Goal: Task Accomplishment & Management: Complete application form

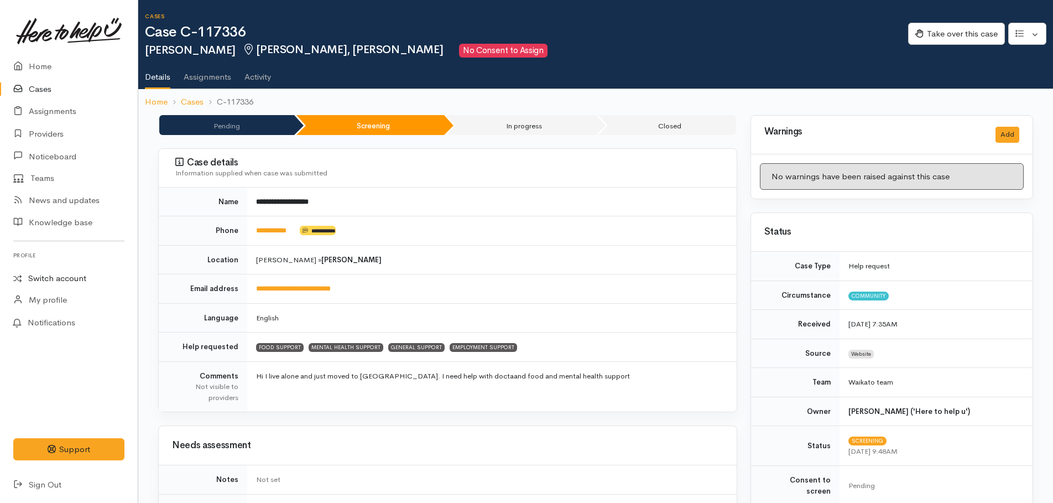
click at [54, 276] on link "Switch account" at bounding box center [69, 279] width 138 height 22
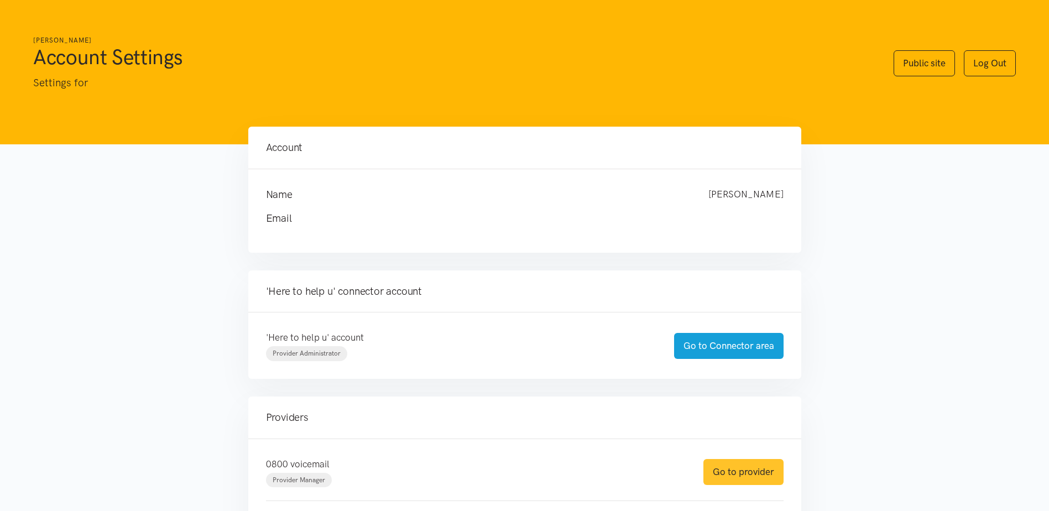
click at [746, 483] on link "Go to provider" at bounding box center [744, 472] width 80 height 26
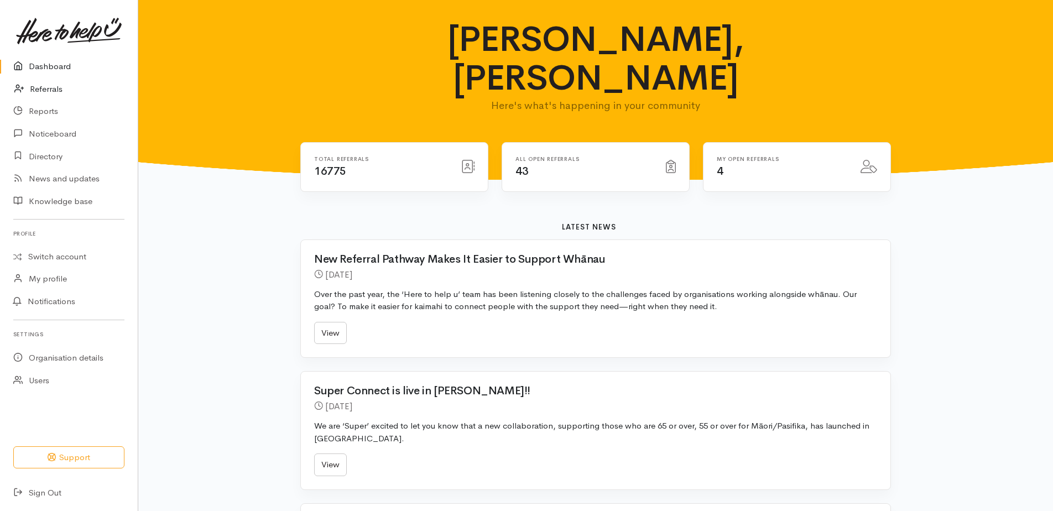
click at [38, 86] on link "Referrals" at bounding box center [69, 89] width 138 height 23
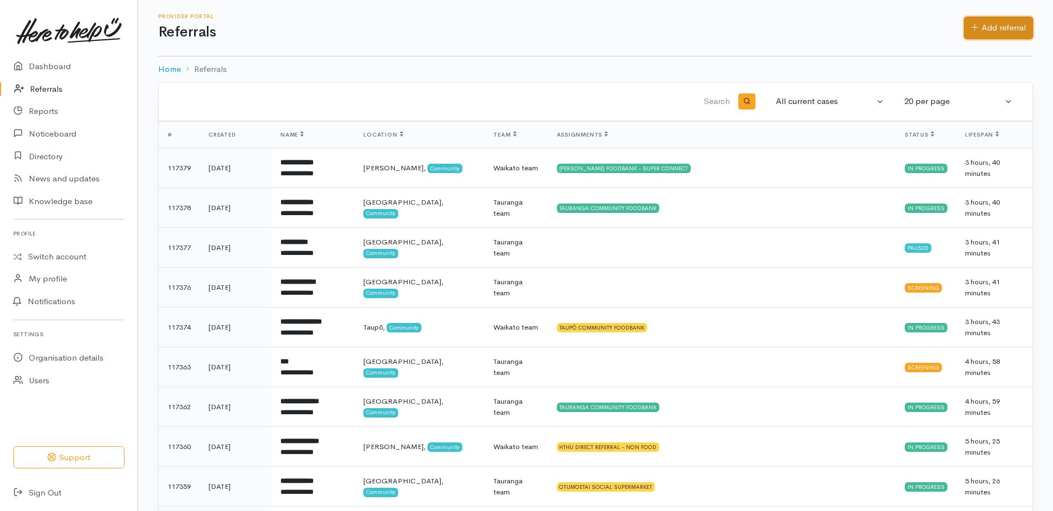
click at [1007, 24] on link "Add referral" at bounding box center [998, 28] width 69 height 23
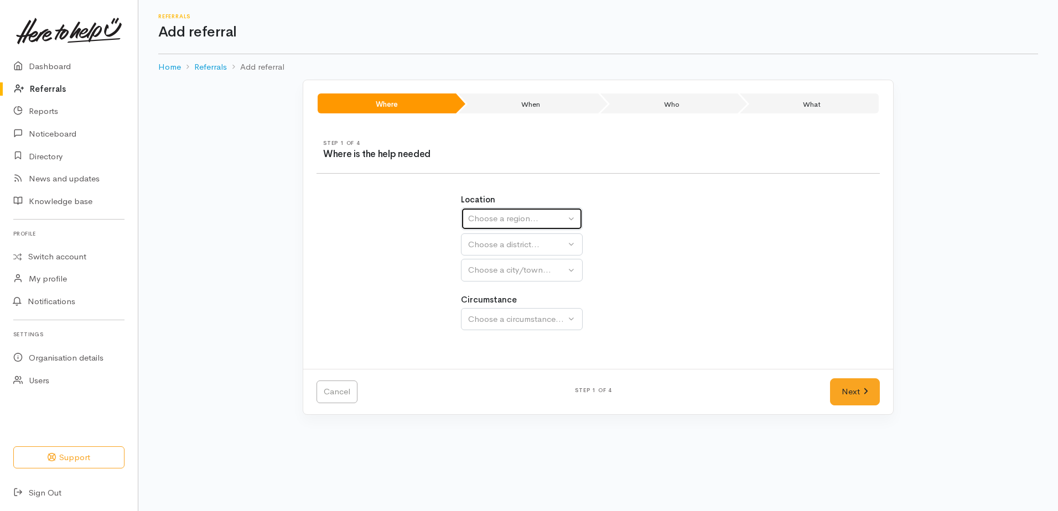
click at [478, 219] on div "Choose a region..." at bounding box center [516, 218] width 97 height 13
click at [495, 287] on span "Waikato" at bounding box center [518, 288] width 87 height 13
select select "3"
select select
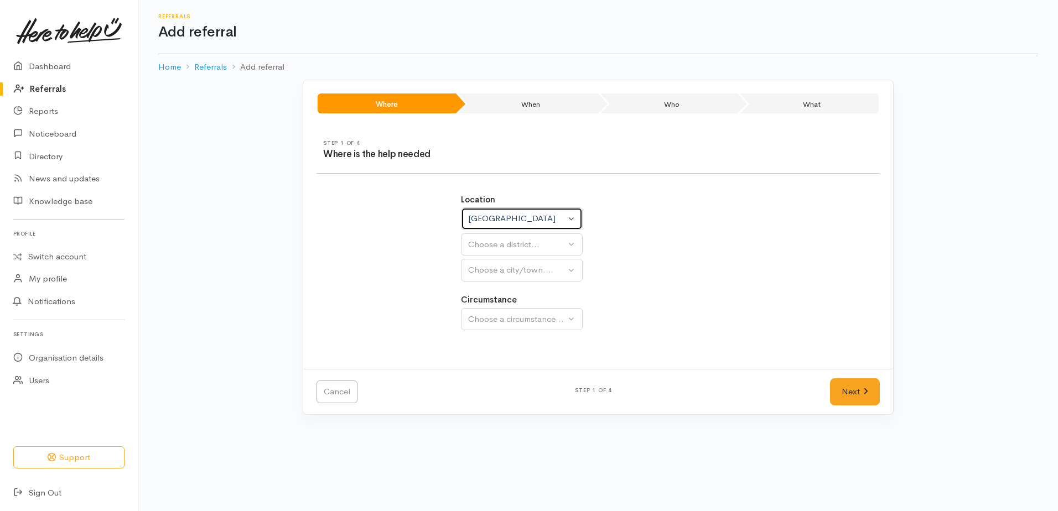
select select
drag, startPoint x: 479, startPoint y: 242, endPoint x: 491, endPoint y: 283, distance: 42.0
click at [479, 243] on div "Choose a district..." at bounding box center [545, 244] width 155 height 13
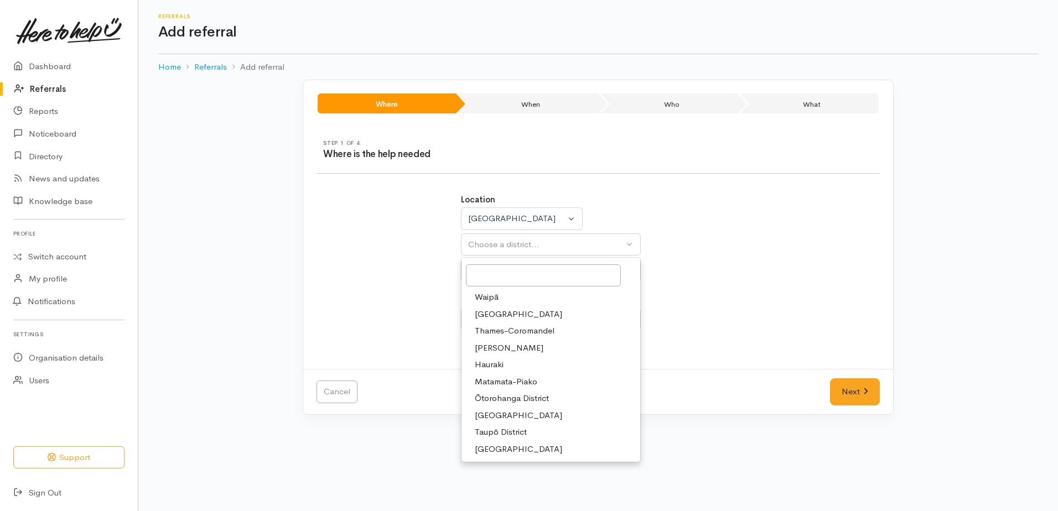
drag, startPoint x: 494, startPoint y: 352, endPoint x: 497, endPoint y: 331, distance: 20.7
click at [494, 351] on span "Hamilton" at bounding box center [509, 348] width 69 height 13
select select "4"
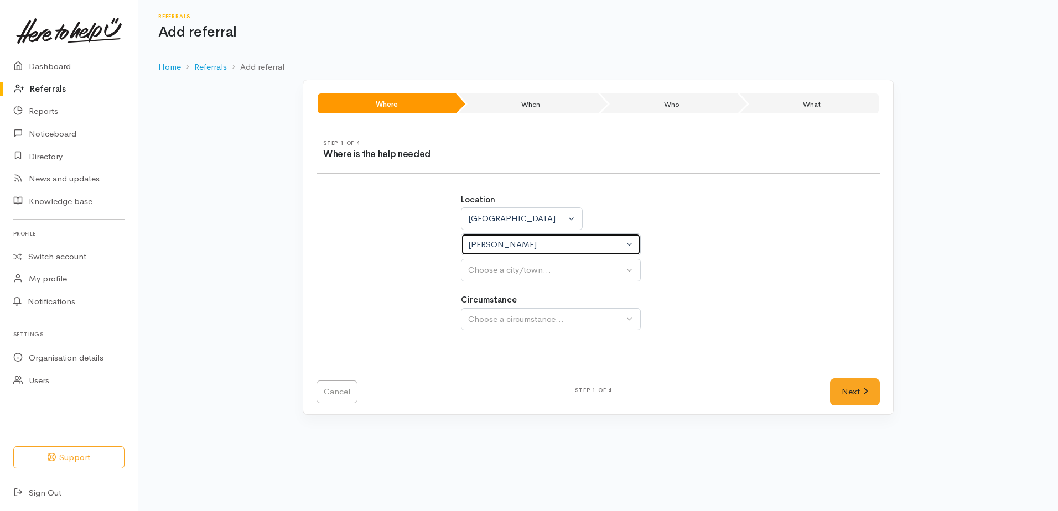
select select
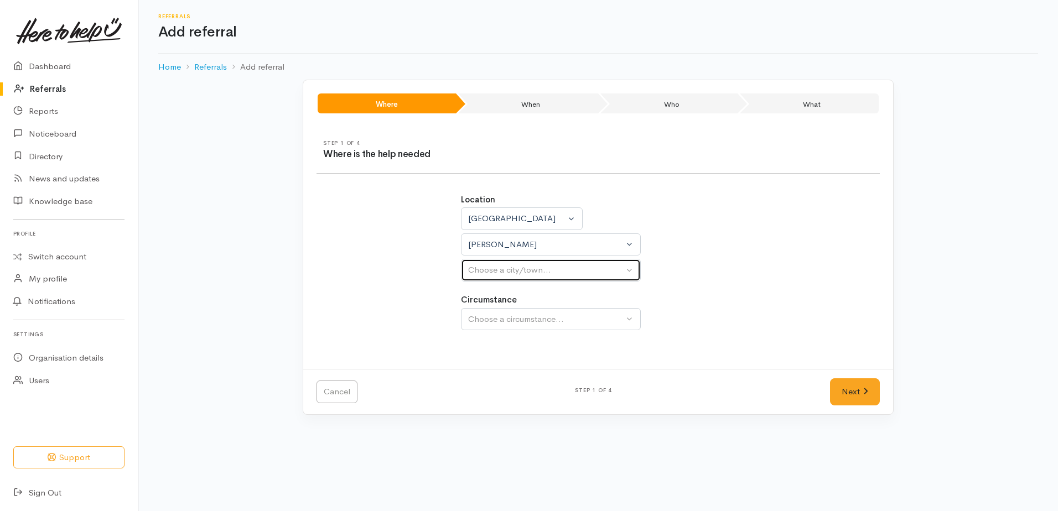
click at [482, 266] on div "Choose a city/town..." at bounding box center [545, 270] width 155 height 13
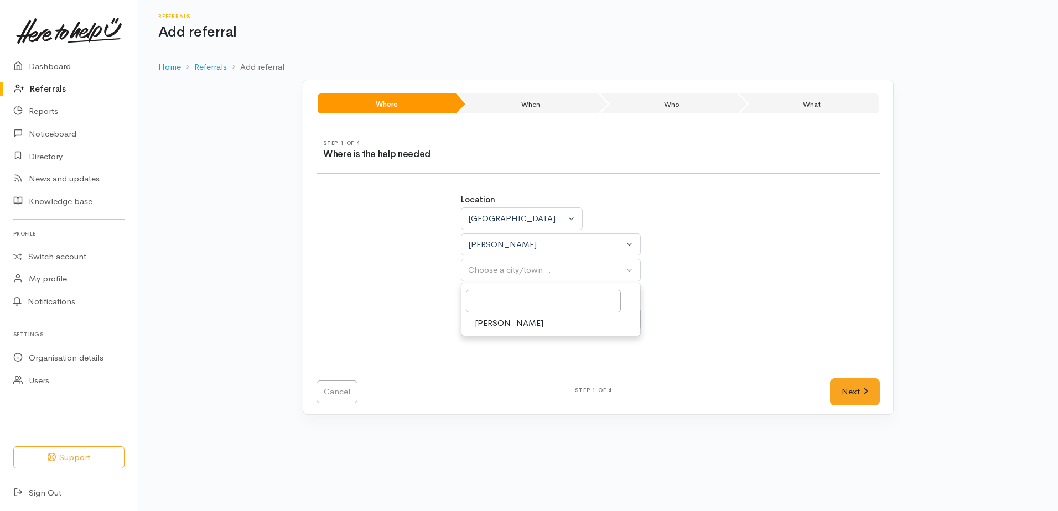
click at [490, 323] on span "Hamilton" at bounding box center [509, 323] width 69 height 13
select select "1"
click at [490, 324] on div "Choose a circumstance..." at bounding box center [545, 319] width 155 height 13
click at [493, 372] on span "Community" at bounding box center [496, 372] width 42 height 13
select select "2"
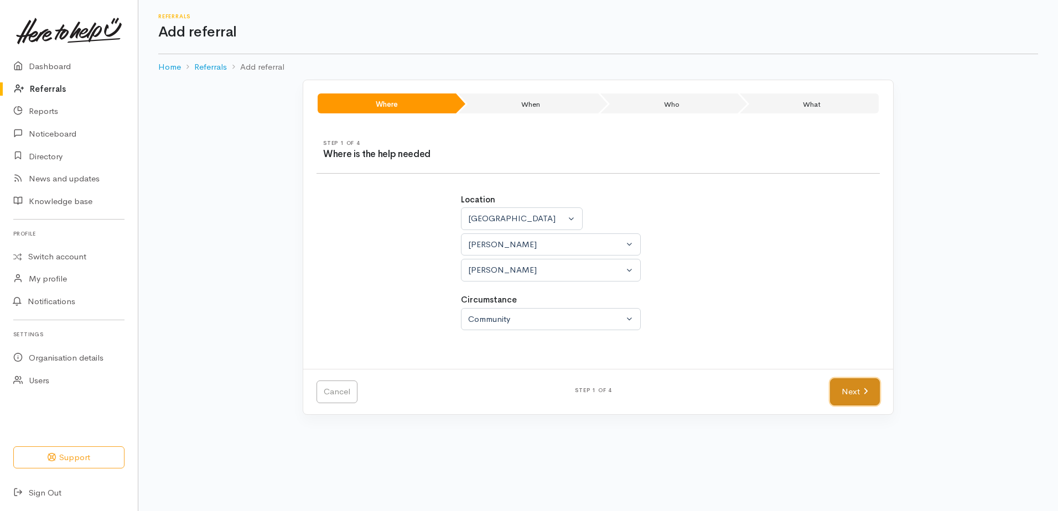
click at [855, 391] on link "Next" at bounding box center [855, 391] width 50 height 27
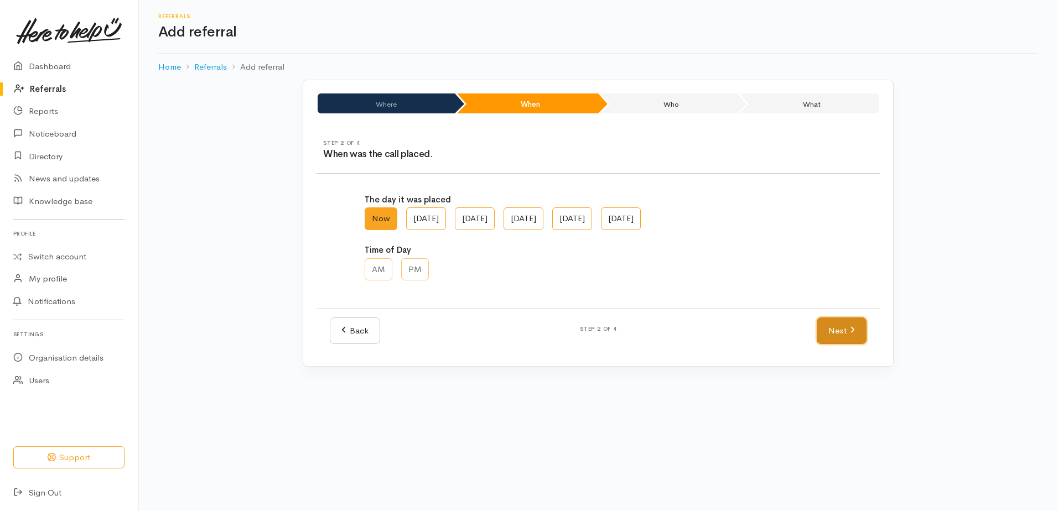
drag, startPoint x: 845, startPoint y: 335, endPoint x: 838, endPoint y: 325, distance: 12.2
click at [845, 335] on link "Next" at bounding box center [842, 331] width 50 height 27
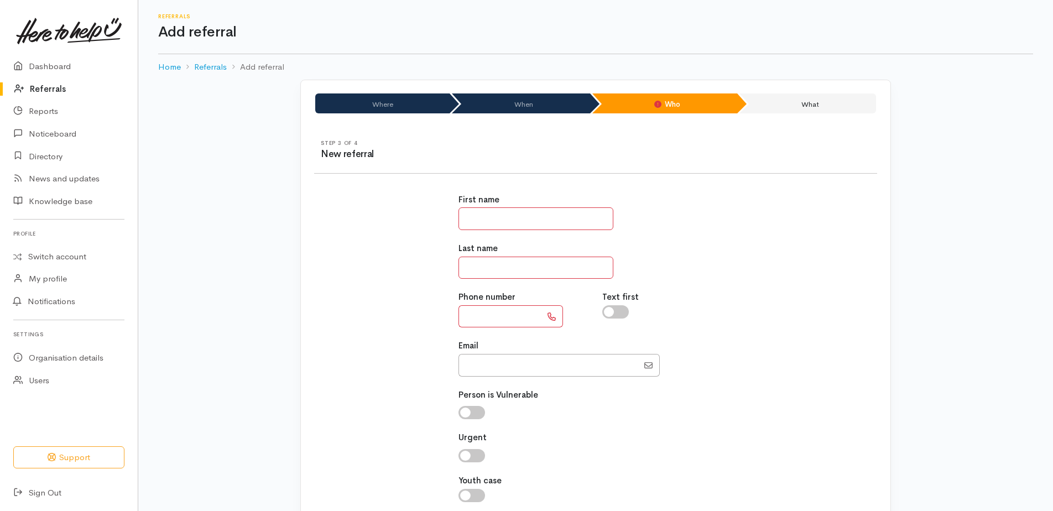
click at [547, 207] on input "text" at bounding box center [536, 218] width 155 height 23
type input "*****"
type input "***"
type input "**********"
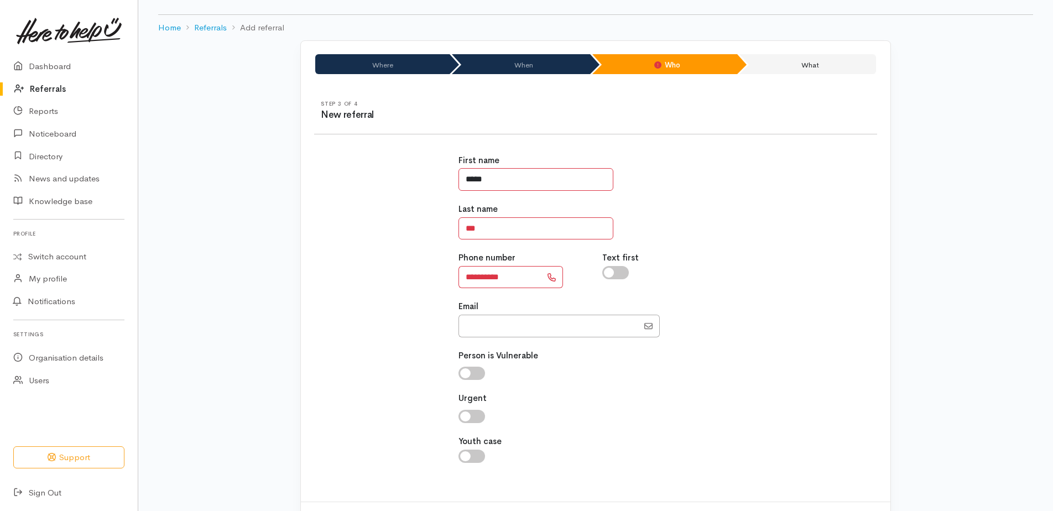
scroll to position [89, 0]
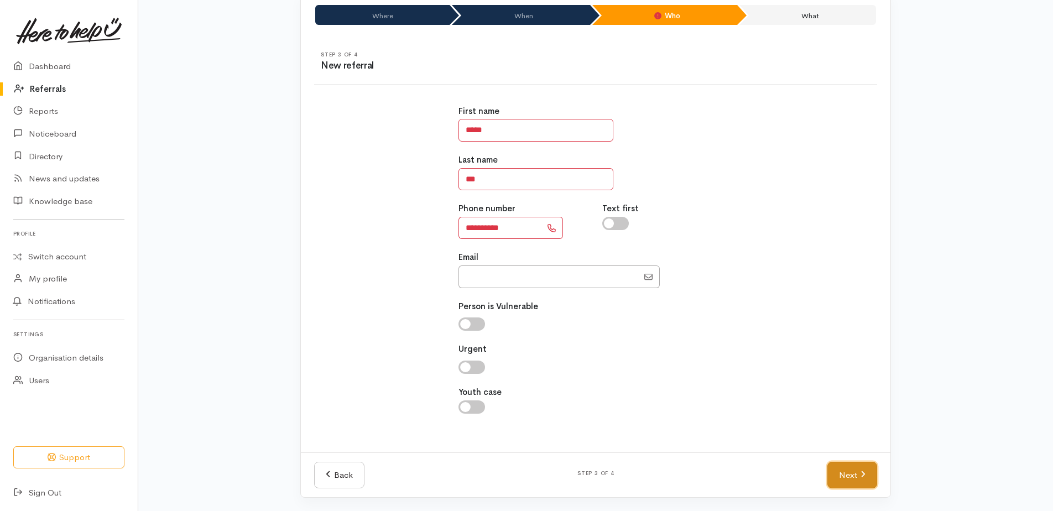
click at [846, 476] on link "Next" at bounding box center [853, 475] width 50 height 27
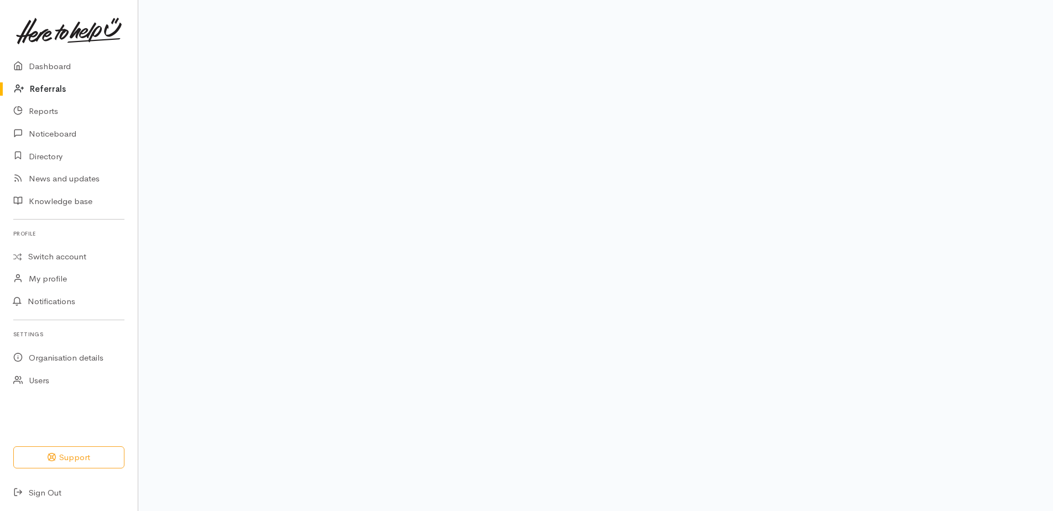
scroll to position [67, 0]
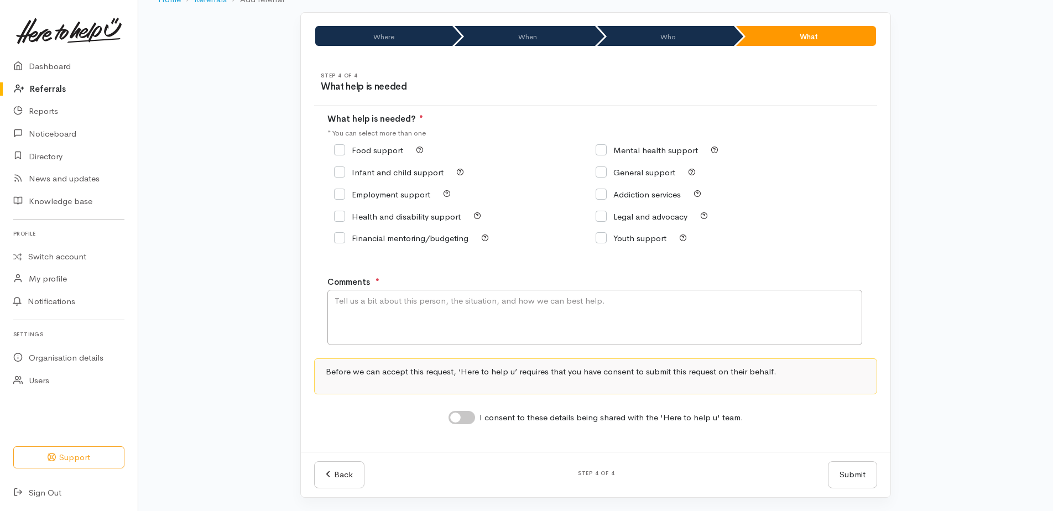
click at [345, 150] on input "Food support" at bounding box center [368, 150] width 69 height 8
checkbox input "true"
click at [389, 311] on textarea "Comments" at bounding box center [595, 317] width 535 height 55
click at [670, 302] on textarea "requesting kai supprt for herself, partner and 3 children, had to pay to get ph…" at bounding box center [595, 317] width 535 height 55
type textarea "requesting kai supprt for herself, partner and 3 children, had to pay to get ph…"
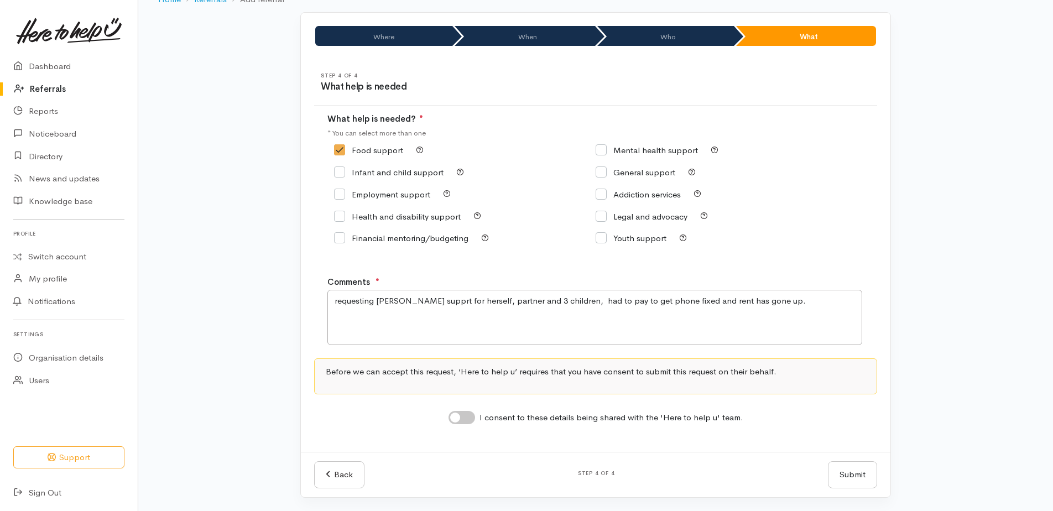
click at [457, 418] on input "I consent to these details being shared with the 'Here to help u' team." at bounding box center [462, 417] width 27 height 13
checkbox input "true"
type textarea "requesting kai supprt for herself, partner and 3 children, had to pay to get ph…"
click at [851, 477] on button "Submit" at bounding box center [852, 474] width 49 height 27
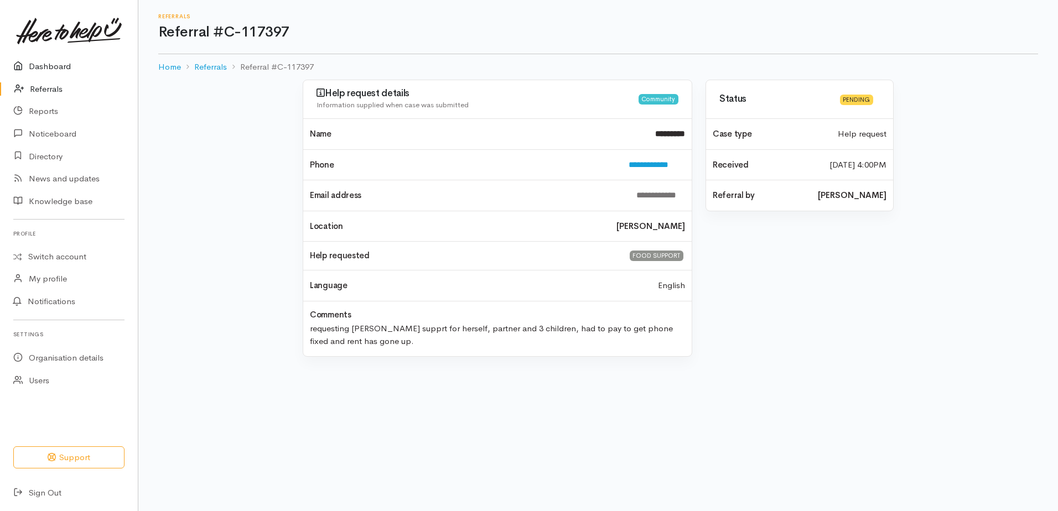
click at [35, 63] on link "Dashboard" at bounding box center [69, 66] width 138 height 23
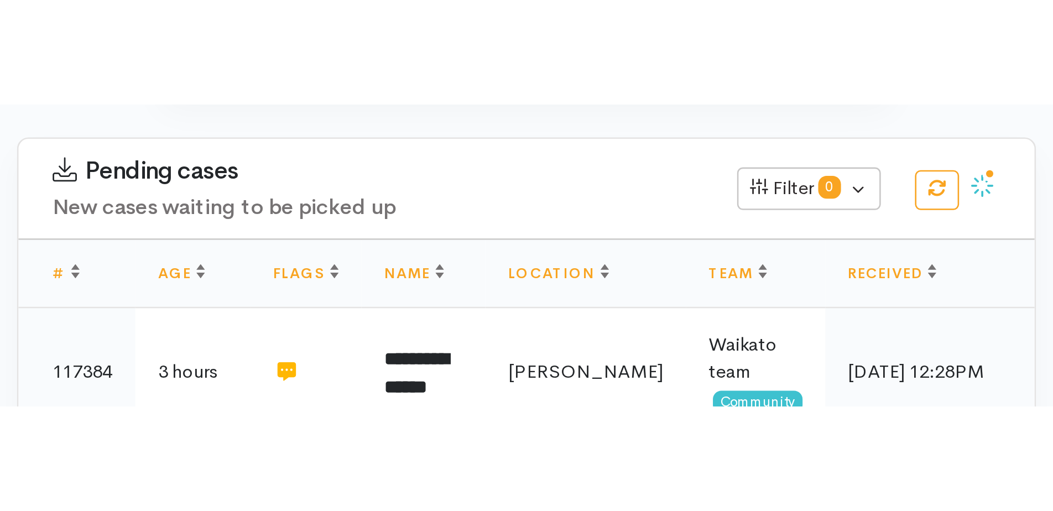
scroll to position [405, 0]
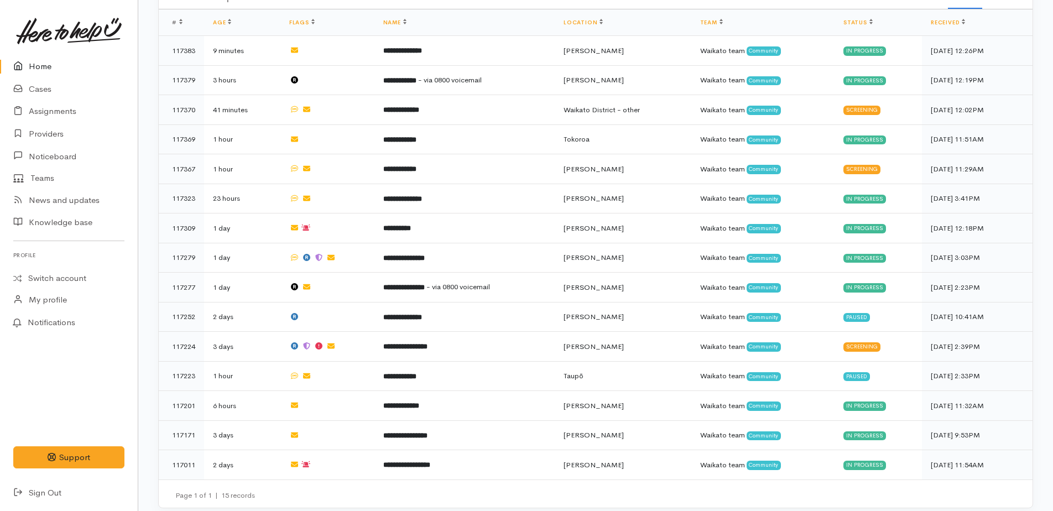
click at [38, 69] on link "Home" at bounding box center [69, 66] width 138 height 23
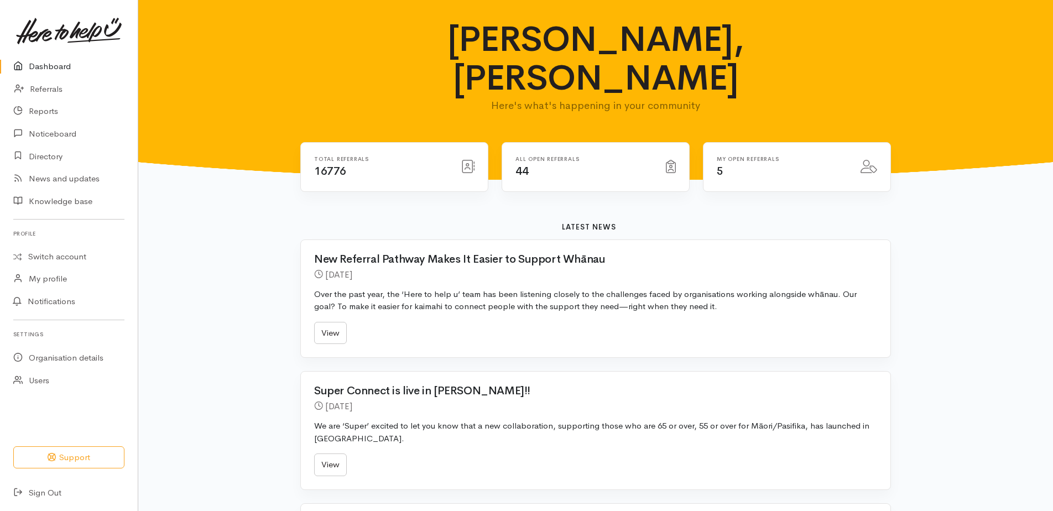
click at [743, 418] on div "Super Connect is live in Hamilton!! 8 days ago We are ‘Super’ excited to let yo…" at bounding box center [596, 431] width 590 height 118
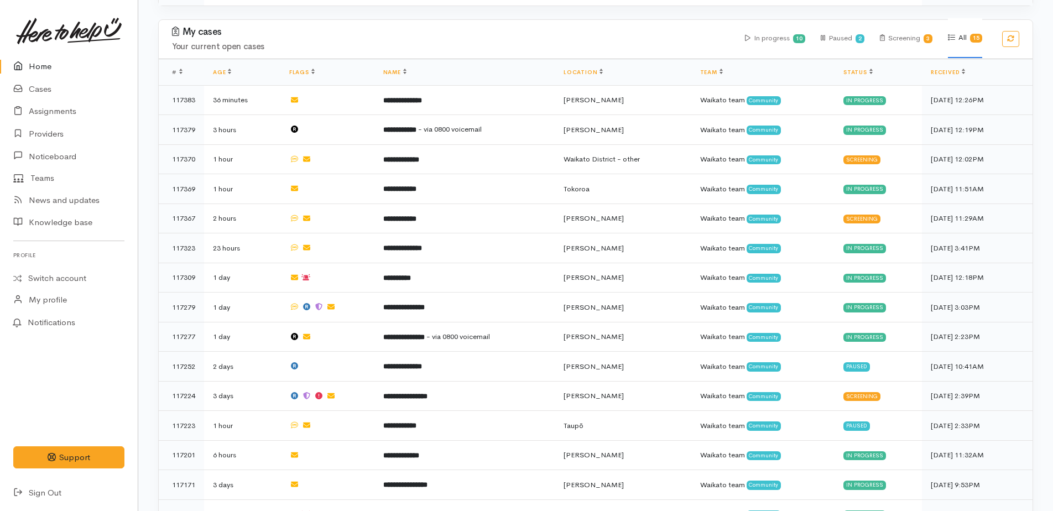
scroll to position [387, 0]
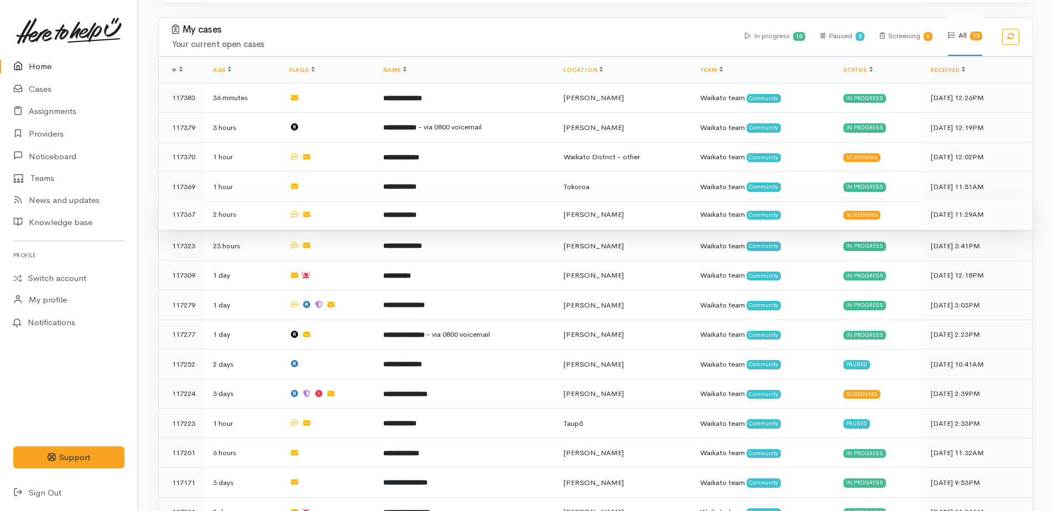
click at [413, 211] on b "**********" at bounding box center [399, 214] width 33 height 7
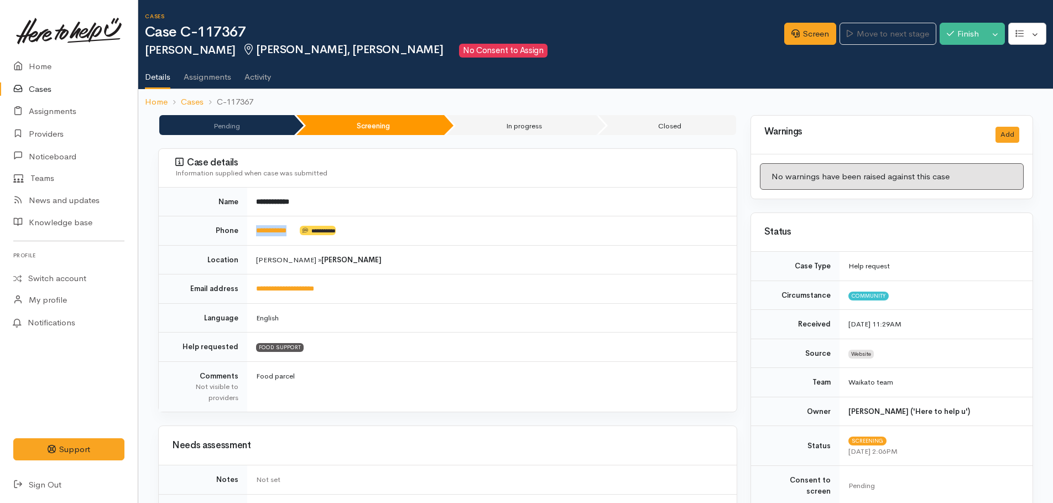
drag, startPoint x: 297, startPoint y: 230, endPoint x: 256, endPoint y: 227, distance: 41.6
click at [256, 227] on td "**********" at bounding box center [492, 230] width 490 height 29
copy link "**********"
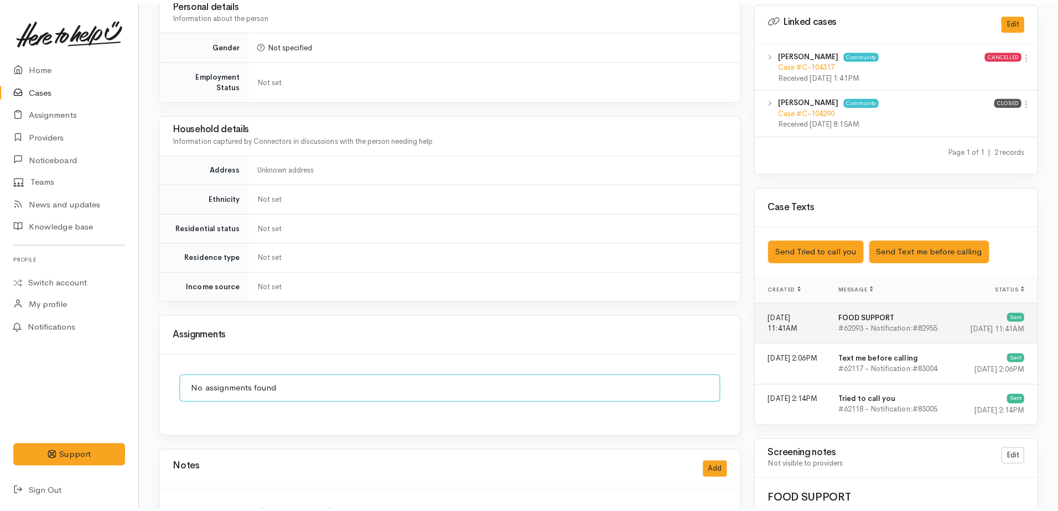
scroll to position [553, 0]
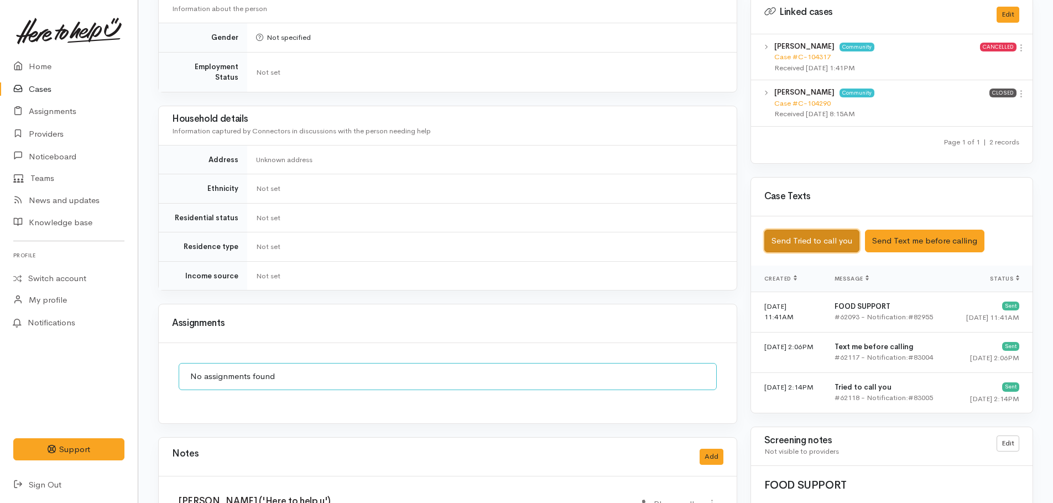
click at [811, 231] on button "Send Tried to call you" at bounding box center [812, 241] width 95 height 23
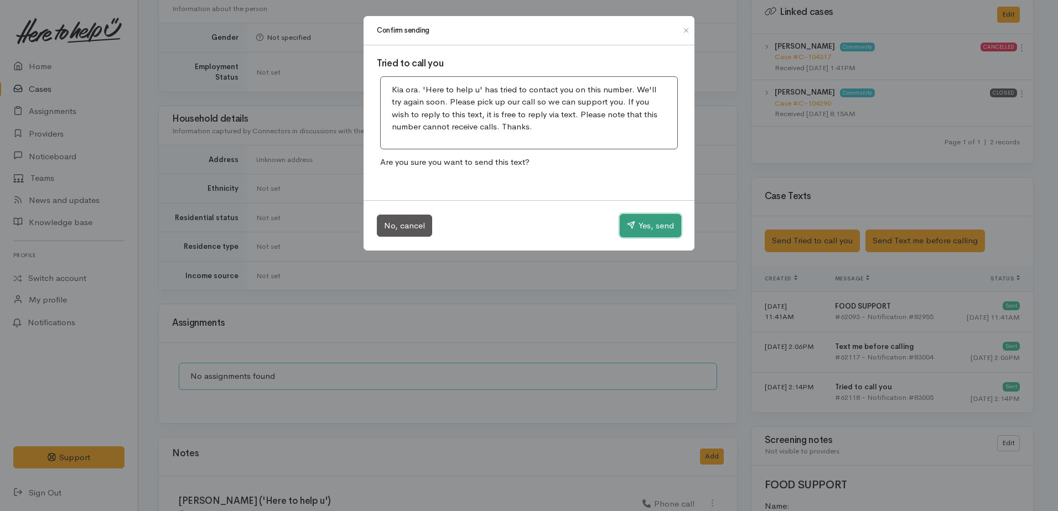
click at [643, 225] on button "Yes, send" at bounding box center [650, 225] width 61 height 23
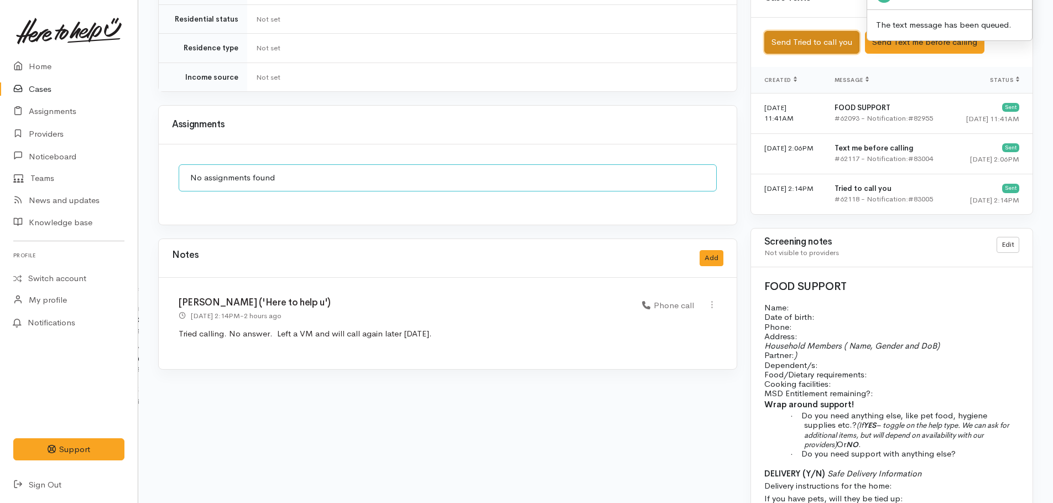
scroll to position [775, 0]
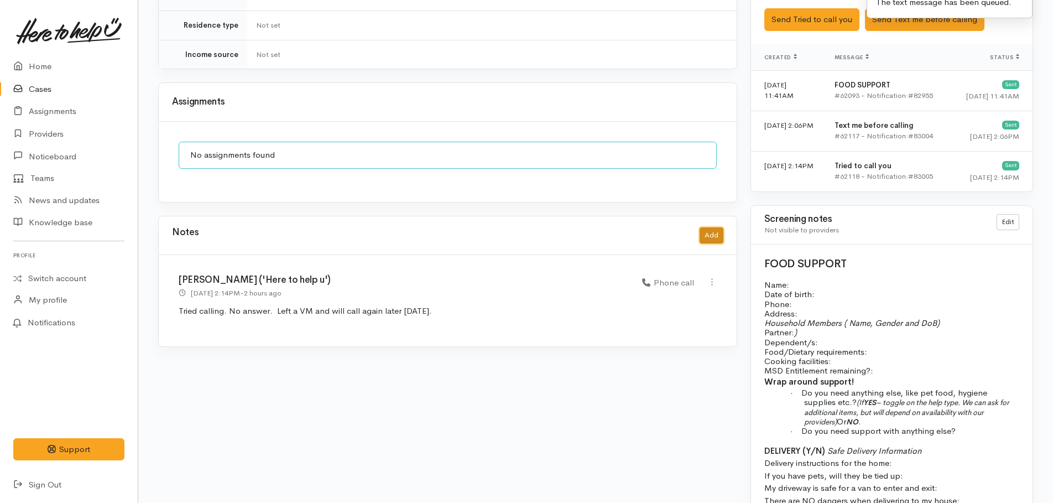
click at [709, 227] on button "Add" at bounding box center [712, 235] width 24 height 16
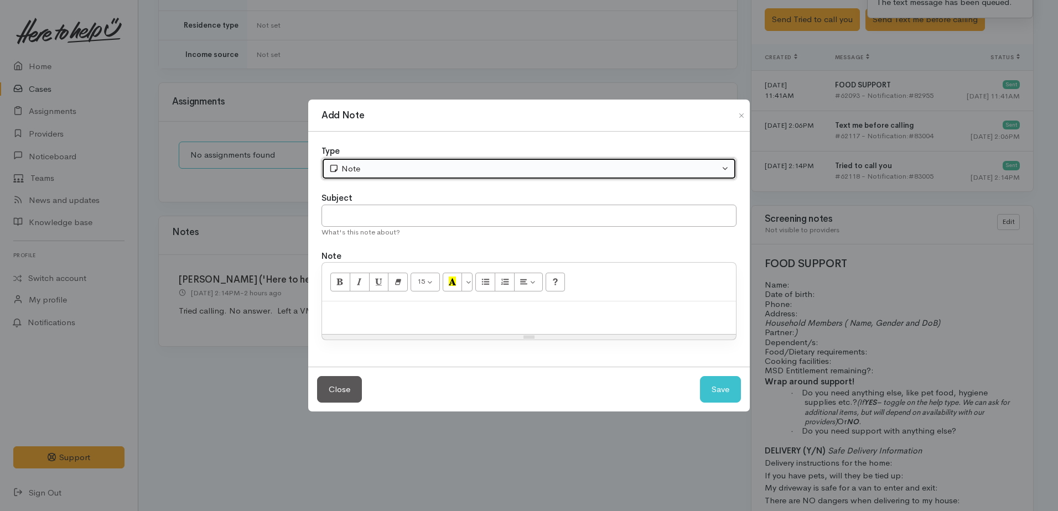
click at [356, 165] on div "Note" at bounding box center [524, 169] width 391 height 13
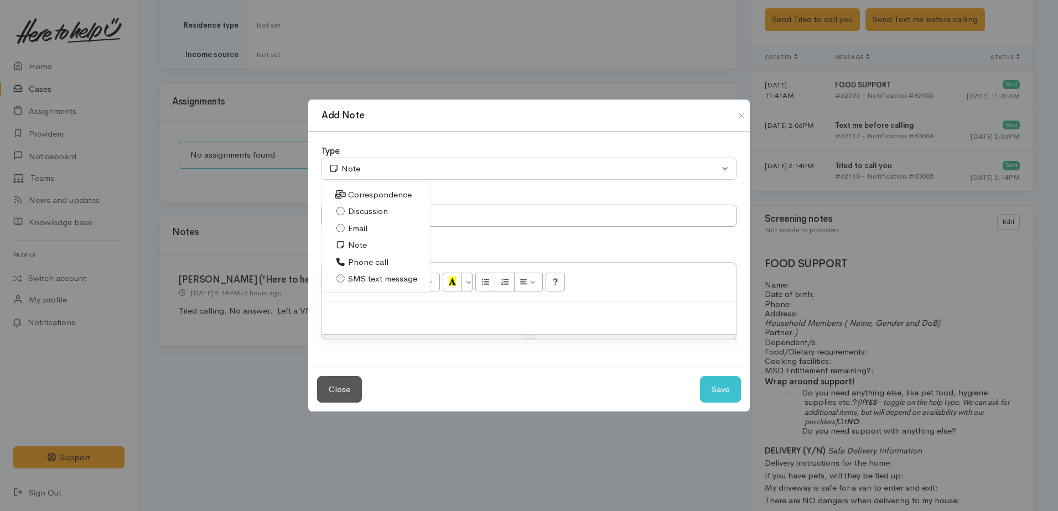
click at [375, 263] on span "Phone call" at bounding box center [368, 262] width 40 height 13
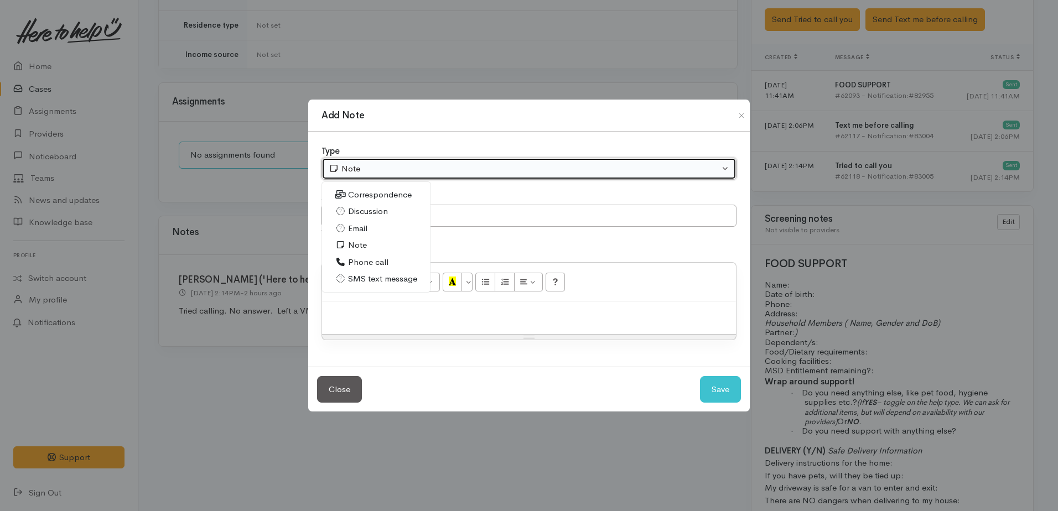
select select "3"
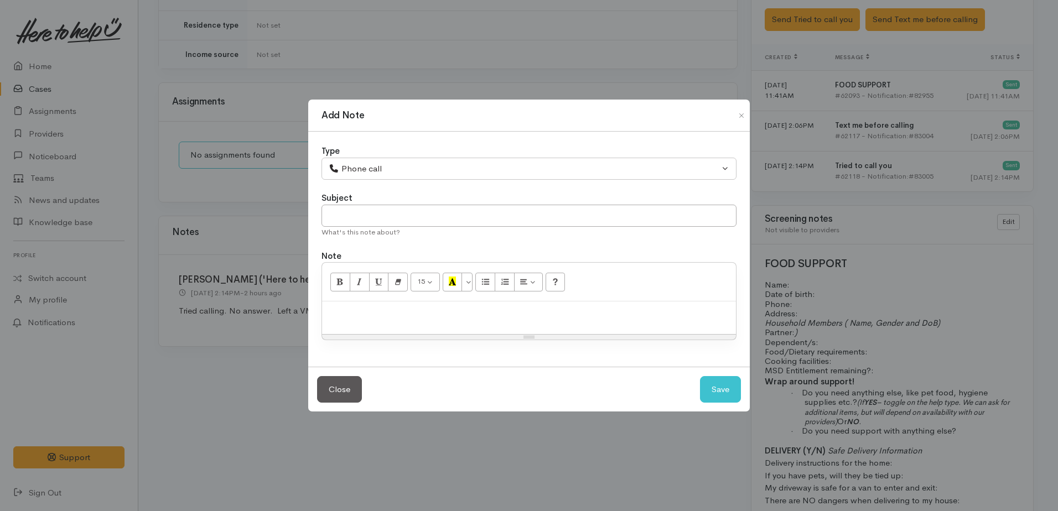
click at [392, 303] on div at bounding box center [529, 318] width 414 height 33
click at [351, 221] on input "text" at bounding box center [528, 216] width 415 height 23
type input "2nd attempt"
click at [402, 325] on div at bounding box center [529, 318] width 414 height 33
click at [718, 392] on button "Save" at bounding box center [720, 389] width 41 height 27
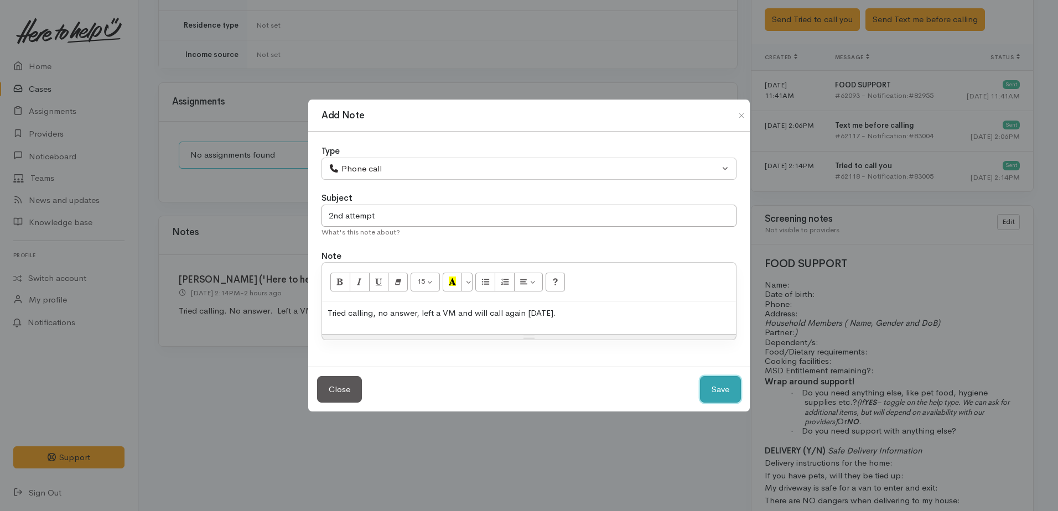
select select "1"
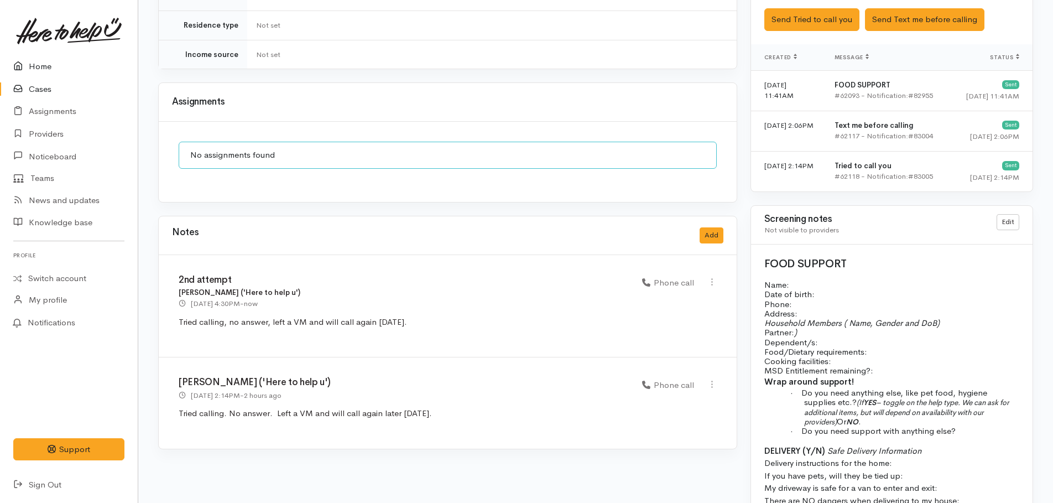
click at [44, 65] on link "Home" at bounding box center [69, 66] width 138 height 23
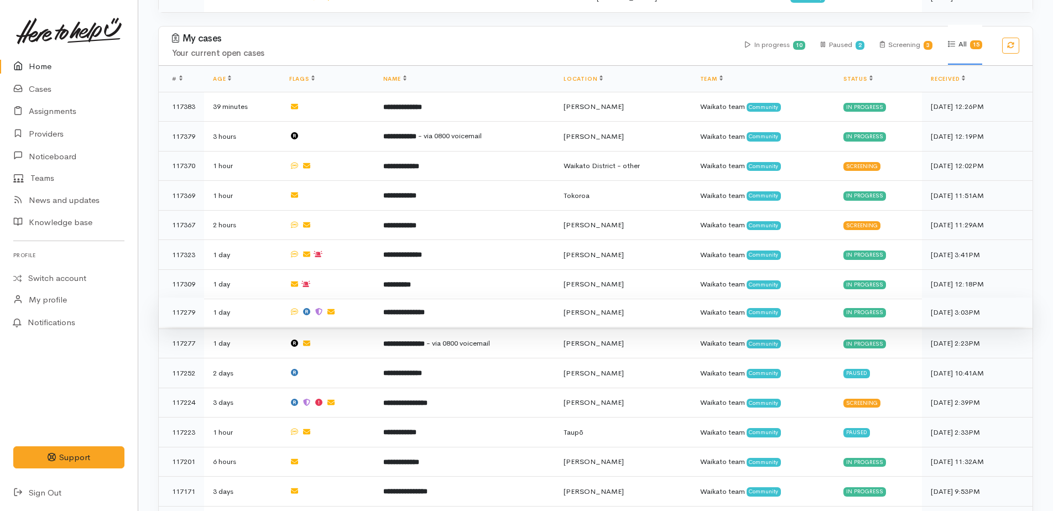
scroll to position [387, 0]
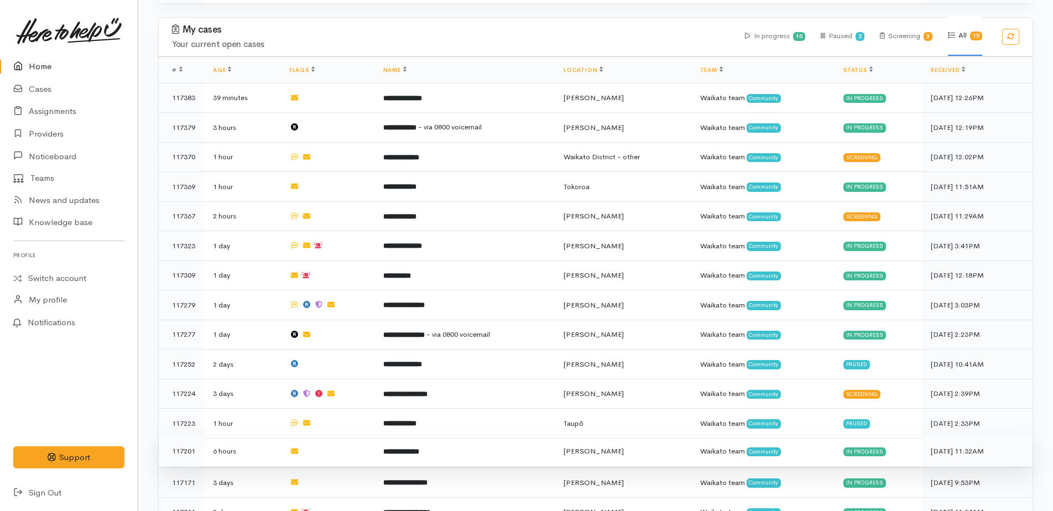
click at [408, 448] on b "**********" at bounding box center [401, 451] width 36 height 7
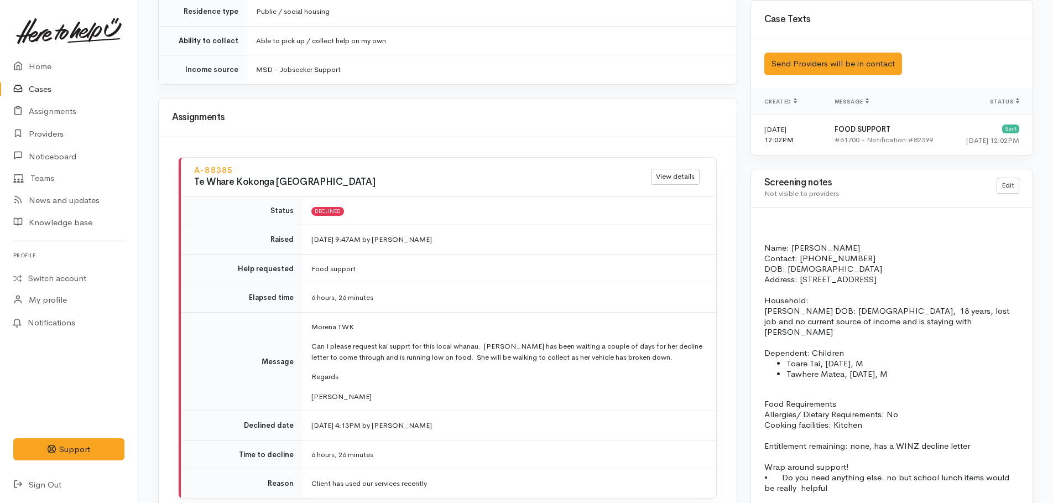
scroll to position [922, 0]
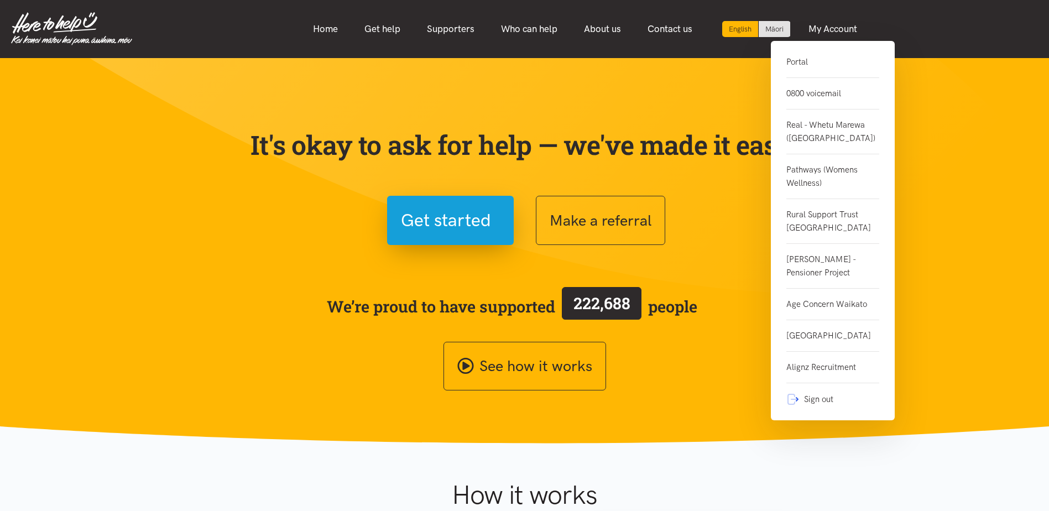
click at [793, 56] on link "Portal" at bounding box center [833, 66] width 93 height 23
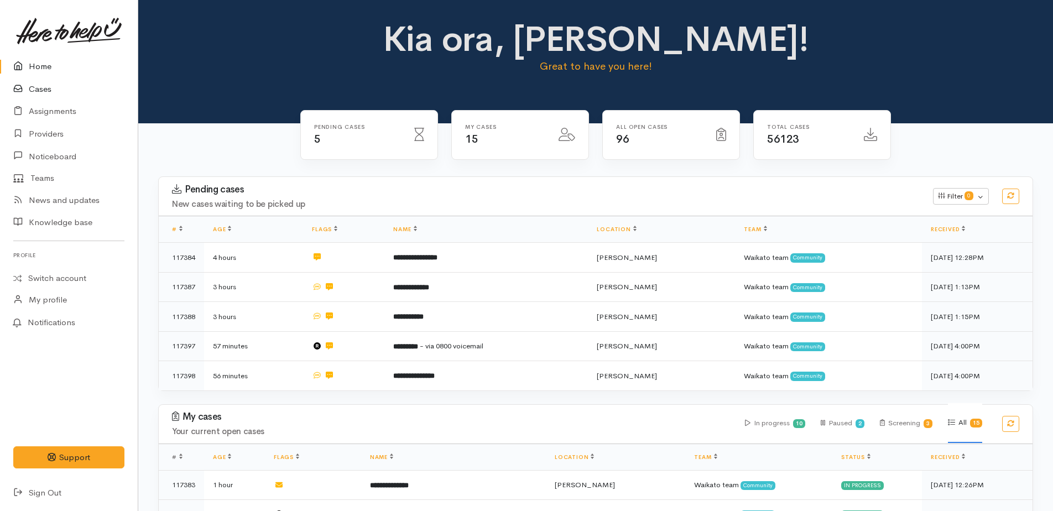
click at [43, 86] on link "Cases" at bounding box center [69, 89] width 138 height 23
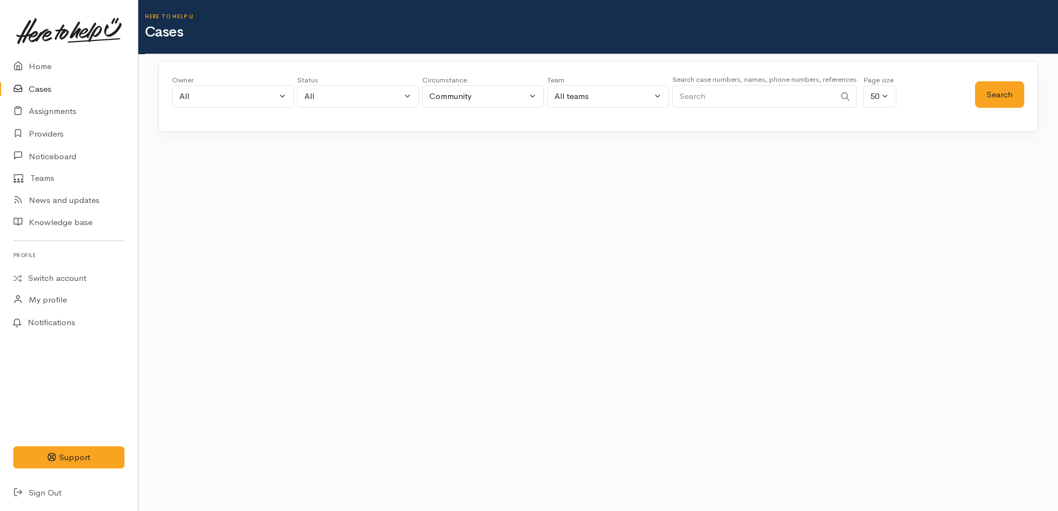
paste input "+642040984213"
type input "+642040984213"
click at [1012, 96] on button "Search" at bounding box center [999, 94] width 49 height 27
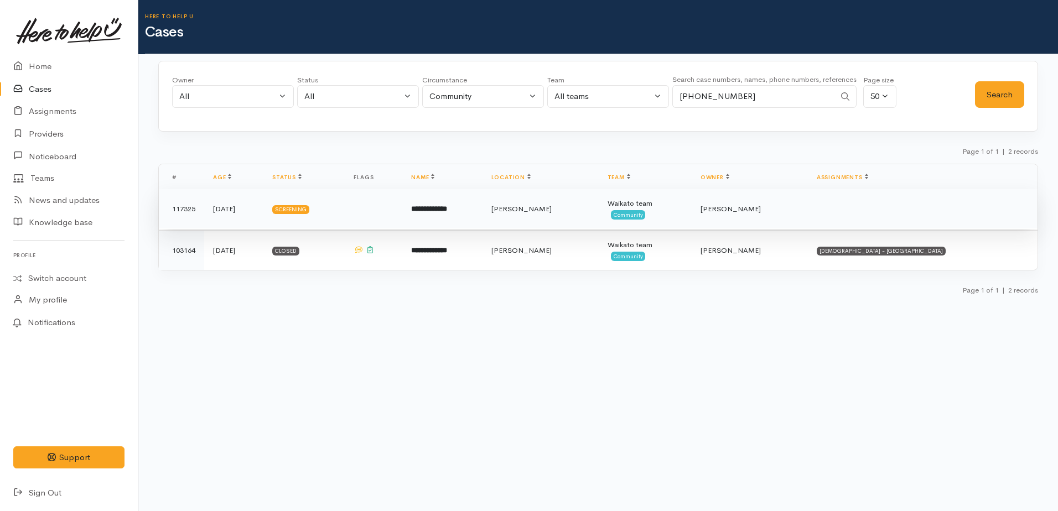
click at [180, 209] on td "117325" at bounding box center [181, 209] width 45 height 40
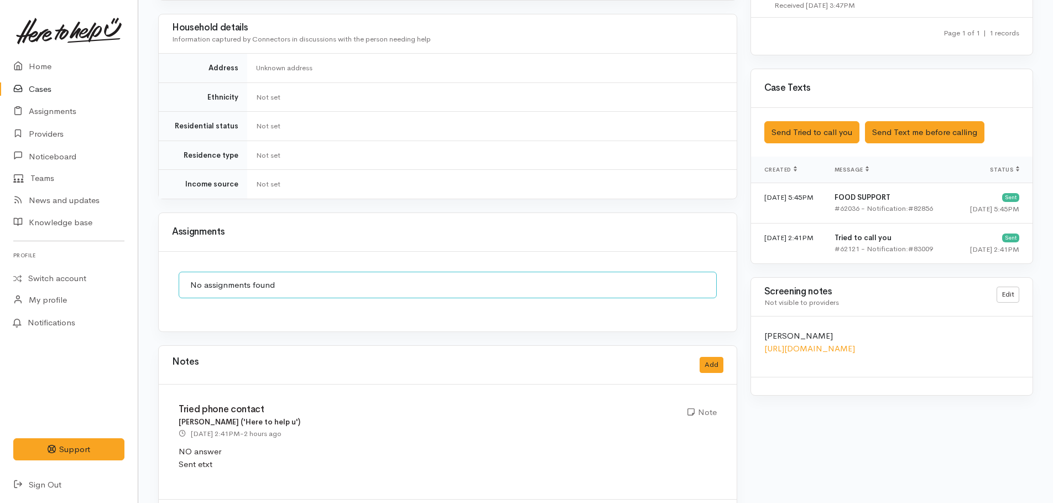
scroll to position [763, 0]
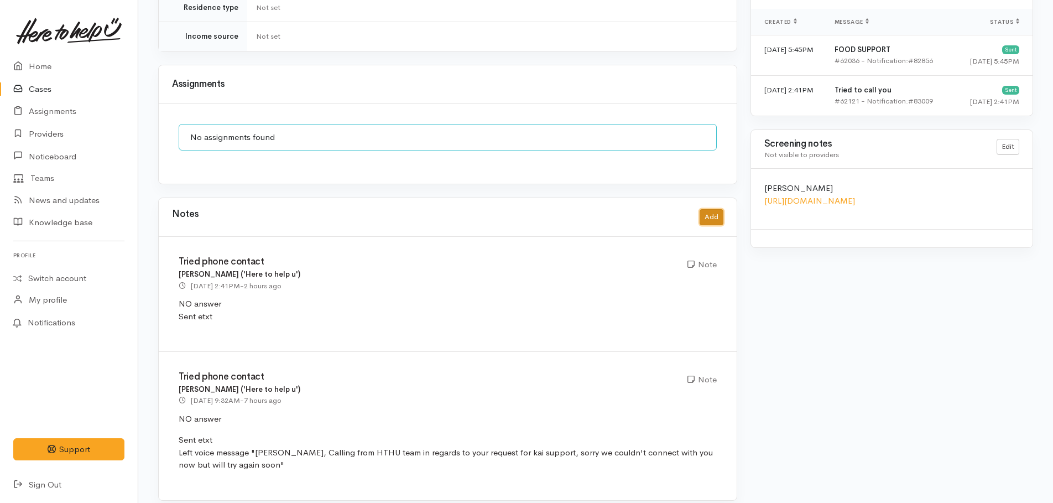
click at [714, 209] on button "Add" at bounding box center [712, 217] width 24 height 16
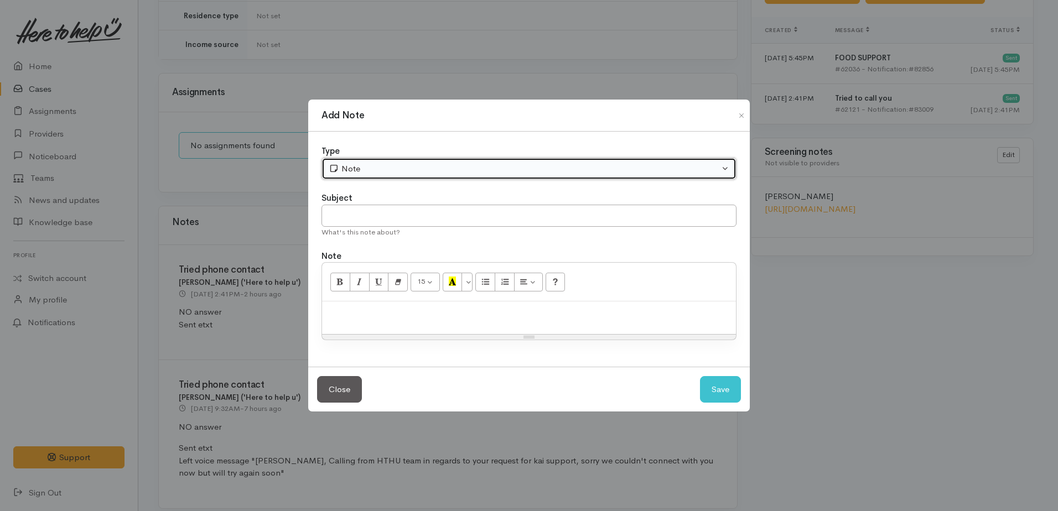
click at [373, 168] on div "Note" at bounding box center [524, 169] width 391 height 13
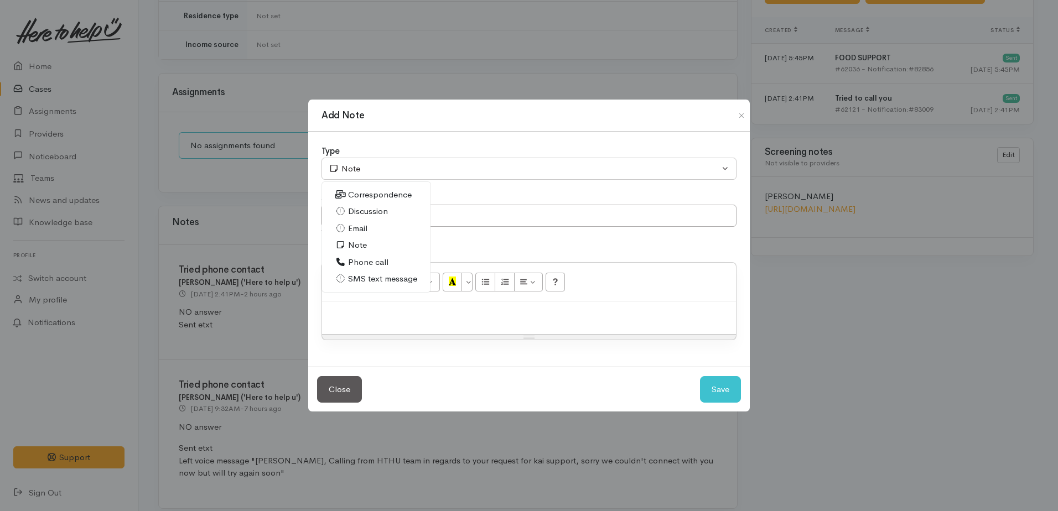
click at [868, 356] on div "Add Note Type Correspondence Discussion Email Note Phone call SMS text message …" at bounding box center [529, 255] width 1058 height 511
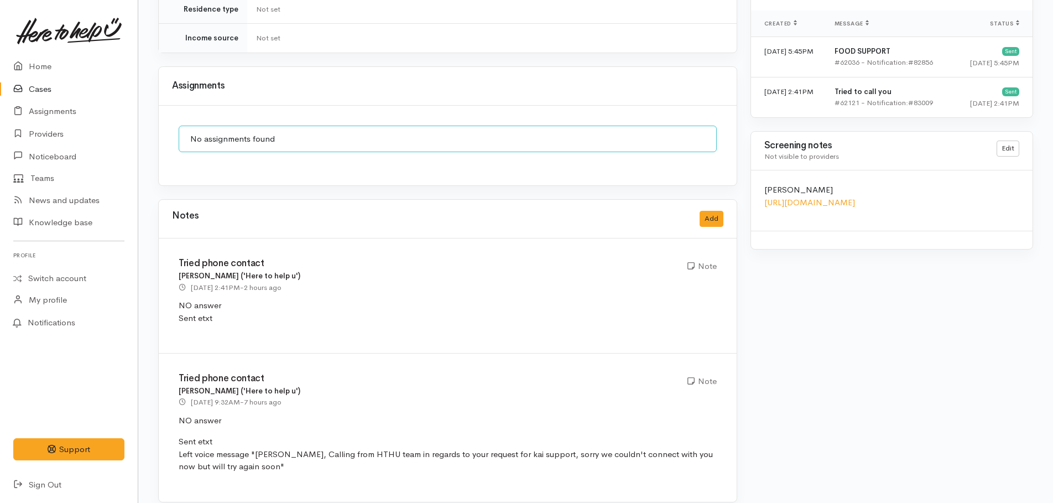
scroll to position [763, 0]
click at [711, 209] on button "Add" at bounding box center [712, 217] width 24 height 16
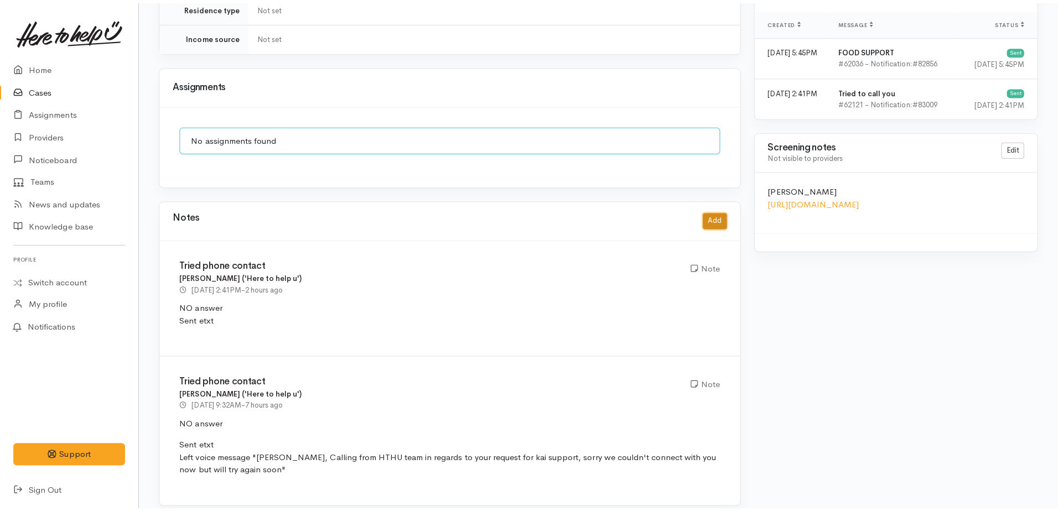
scroll to position [755, 0]
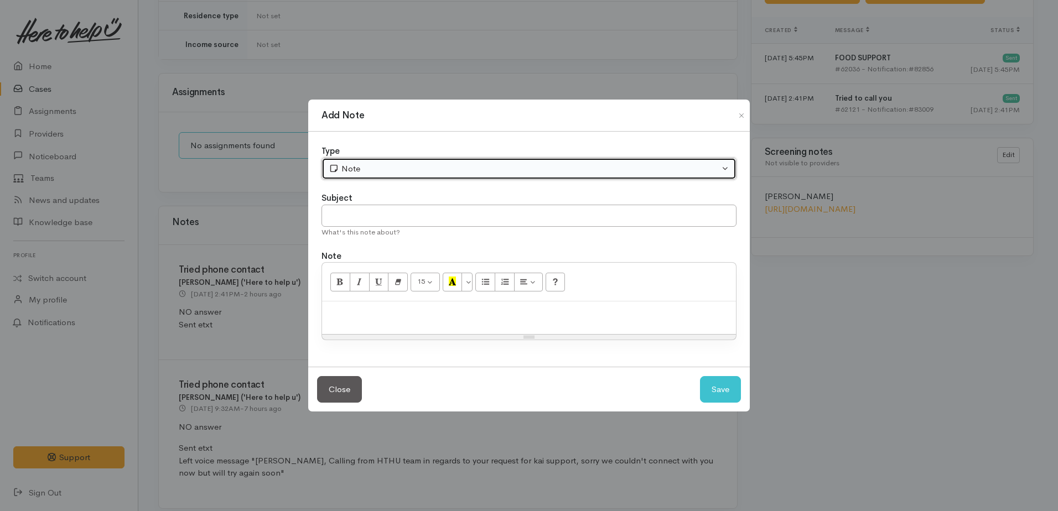
click at [383, 162] on button "Note" at bounding box center [528, 169] width 415 height 23
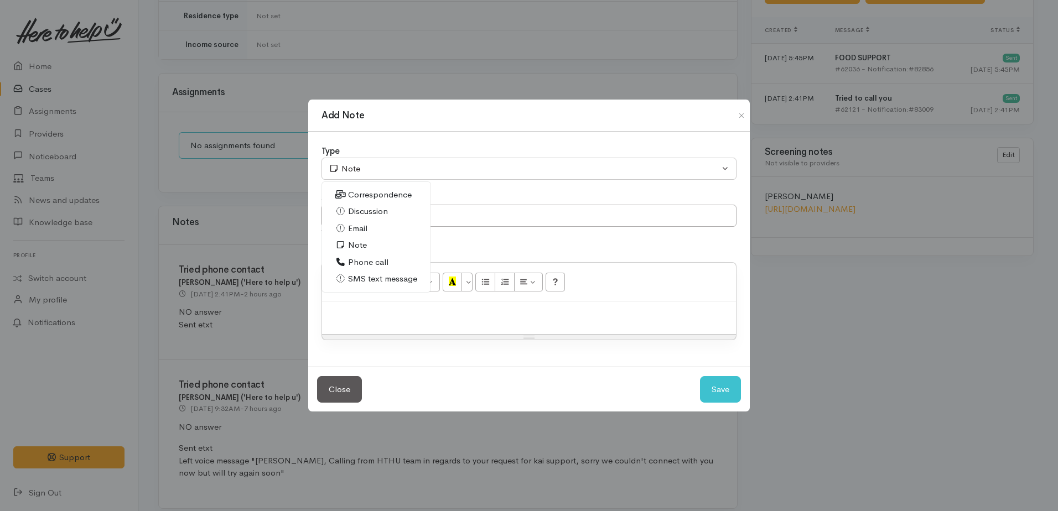
click at [373, 274] on span "SMS text message" at bounding box center [382, 279] width 69 height 13
select select "5"
click at [376, 217] on input "text" at bounding box center [528, 216] width 415 height 23
type input "etxt reply below"
paste div
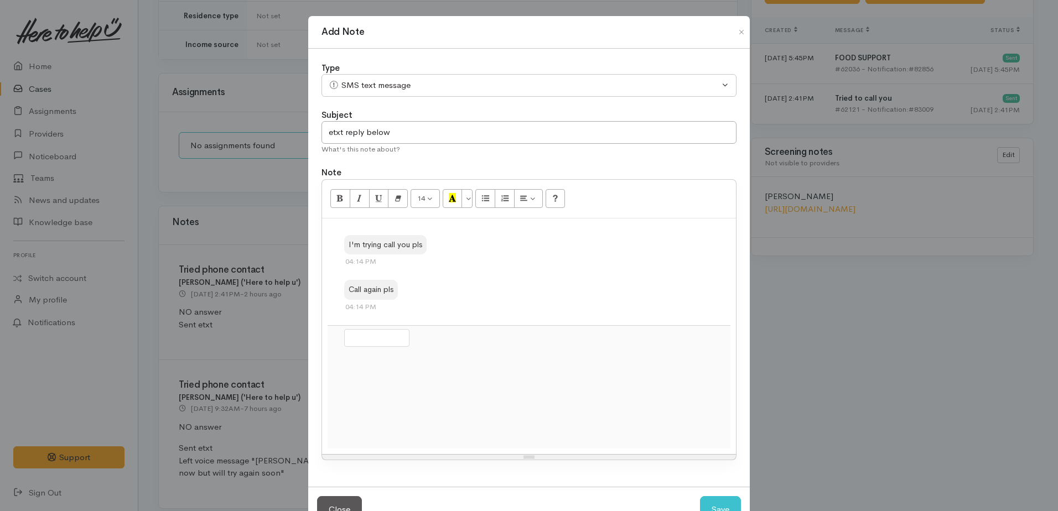
click at [617, 277] on div "I'm trying call you pls 04:14 PM Call again pls 04:14 PM" at bounding box center [529, 275] width 403 height 102
drag, startPoint x: 335, startPoint y: 326, endPoint x: 416, endPoint y: 397, distance: 107.8
click at [416, 397] on div at bounding box center [529, 386] width 403 height 123
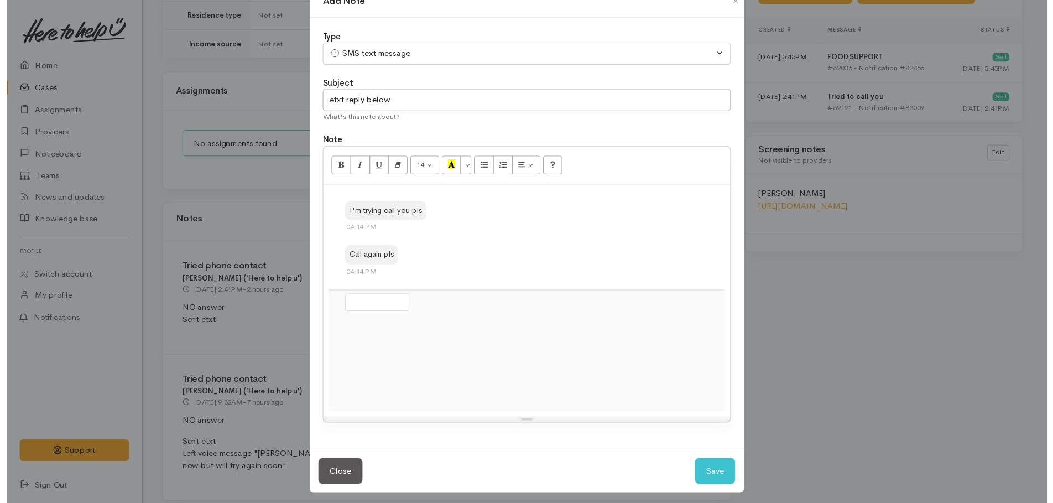
scroll to position [45, 0]
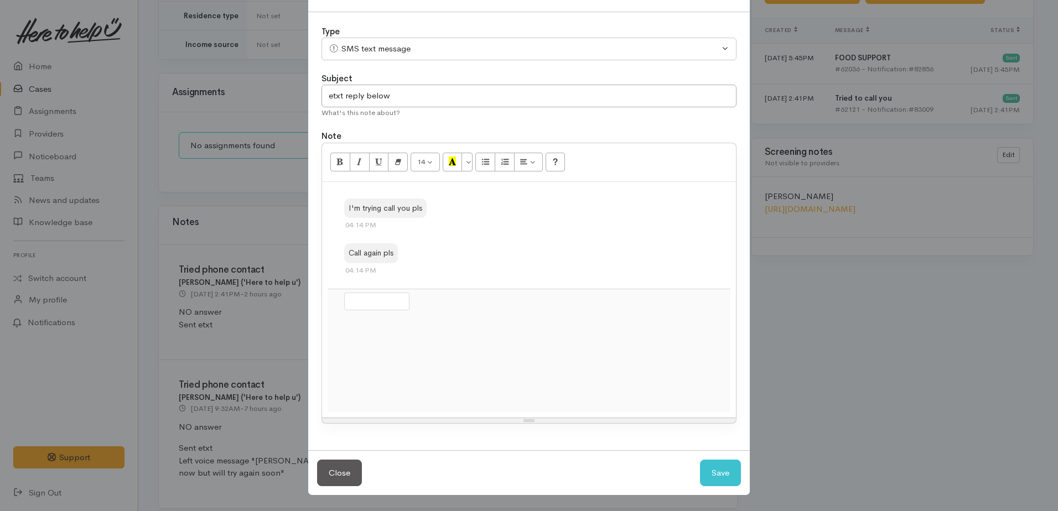
drag, startPoint x: 661, startPoint y: 394, endPoint x: 430, endPoint y: 283, distance: 256.6
click at [430, 289] on form at bounding box center [529, 346] width 370 height 114
click at [392, 293] on div at bounding box center [376, 302] width 65 height 18
click at [713, 472] on button "Save" at bounding box center [720, 473] width 41 height 27
select select "1"
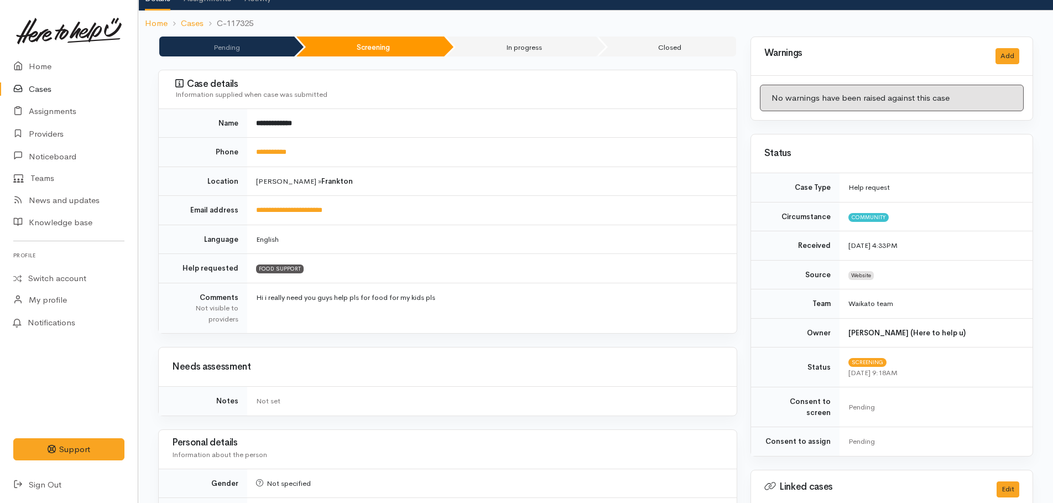
scroll to position [0, 0]
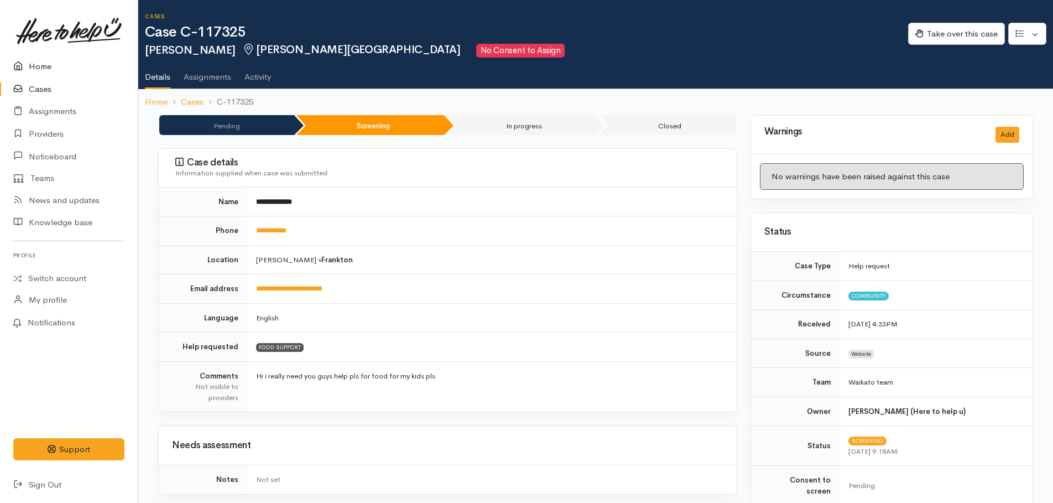
click at [36, 69] on link "Home" at bounding box center [69, 66] width 138 height 23
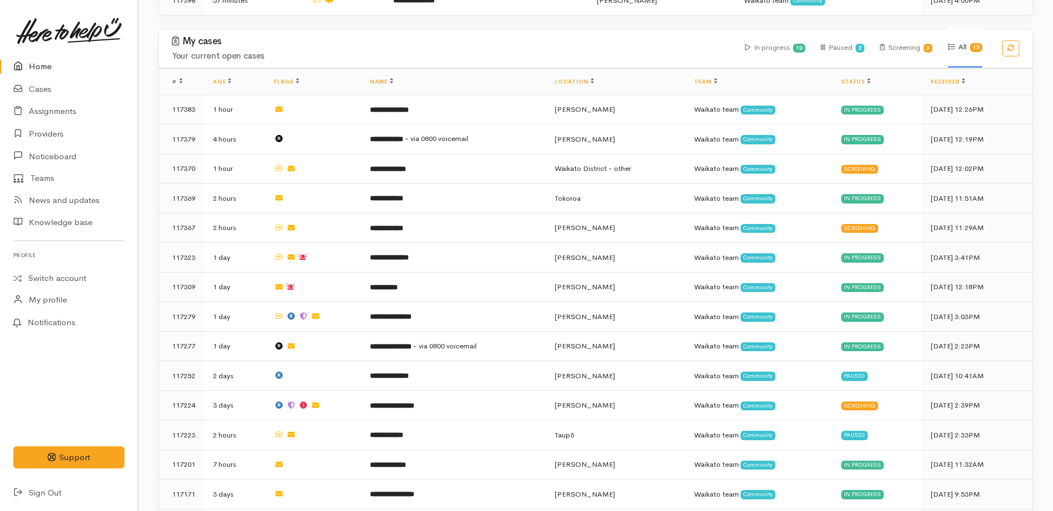
scroll to position [434, 0]
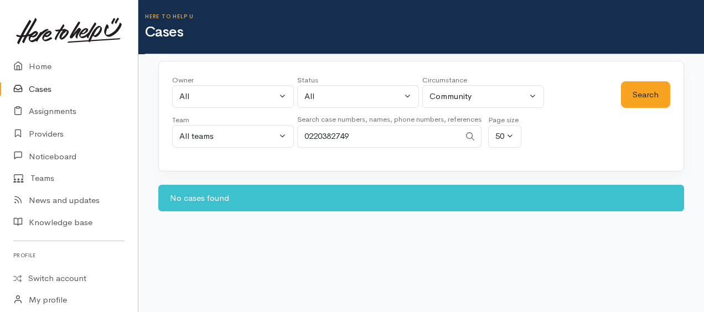
select select "-1"
